Goal: Find specific page/section: Locate a particular part of the current website

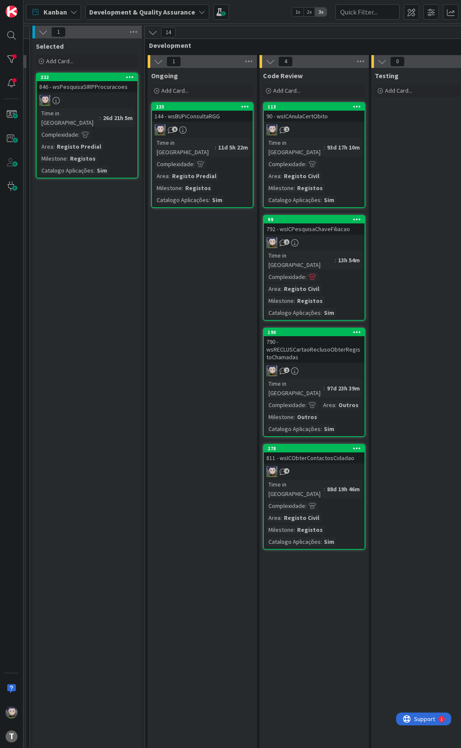
scroll to position [0, 342]
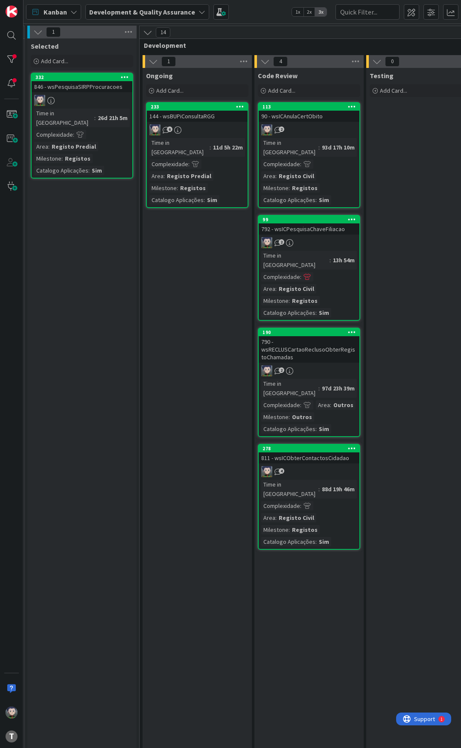
click at [214, 117] on div "144 - wsBUPiConsultaRGG" at bounding box center [197, 116] width 101 height 11
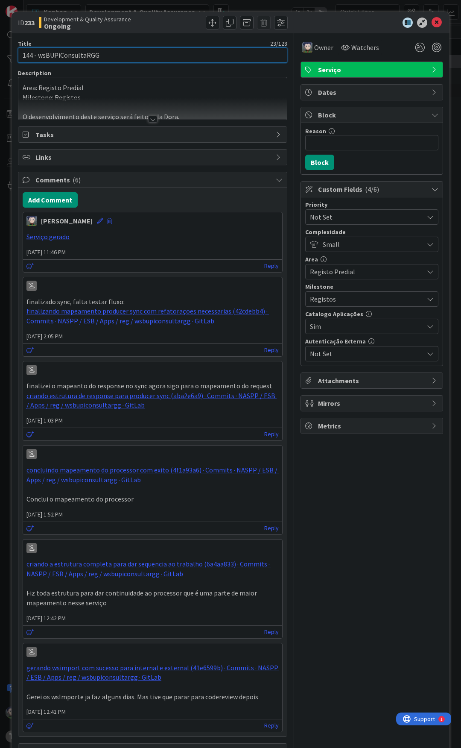
click at [79, 54] on input "144 - wsBUPiConsultaRGG" at bounding box center [153, 54] width 270 height 15
click at [433, 24] on icon at bounding box center [437, 23] width 10 height 10
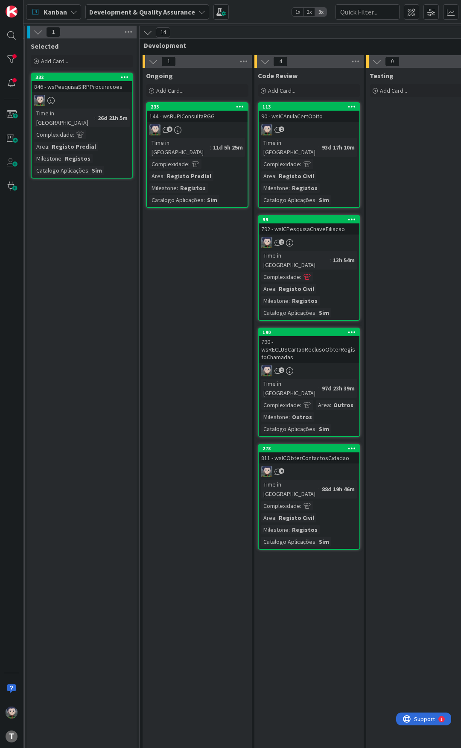
click at [247, 10] on div "Kanban Development & Quality Assurance 1x 2x 3x" at bounding box center [243, 12] width 438 height 24
click at [250, 9] on div "Kanban Development & Quality Assurance 1x 2x 3x" at bounding box center [243, 12] width 438 height 24
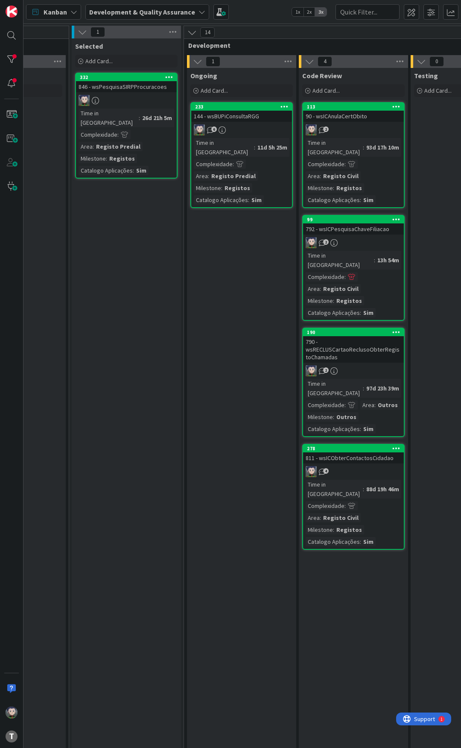
scroll to position [0, 299]
click at [258, 10] on div "Kanban Development & Quality Assurance 1x 2x 3x" at bounding box center [243, 12] width 438 height 24
click at [256, 12] on div "Kanban Development & Quality Assurance 1x 2x 3x" at bounding box center [243, 12] width 438 height 24
